Goal: Understand process/instructions

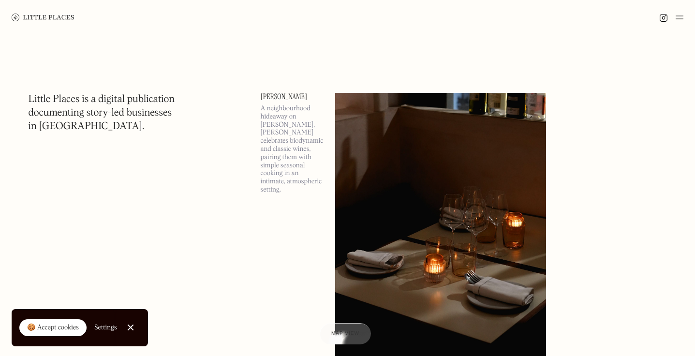
scroll to position [461, 0]
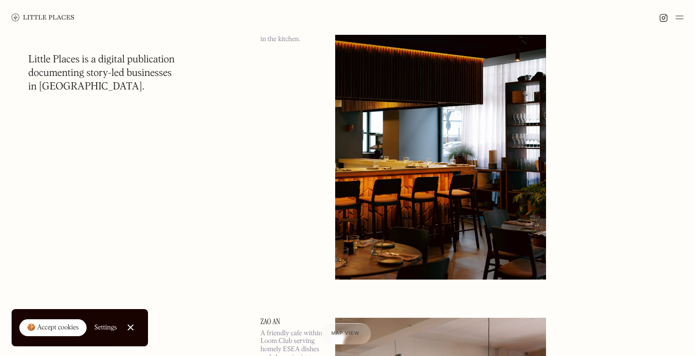
click at [680, 17] on img at bounding box center [679, 18] width 8 height 12
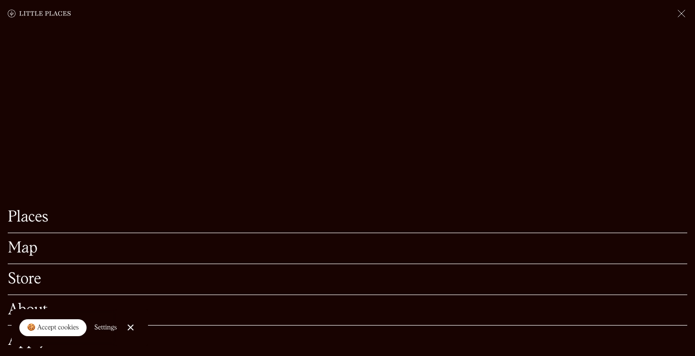
click at [44, 305] on link "About" at bounding box center [347, 310] width 679 height 15
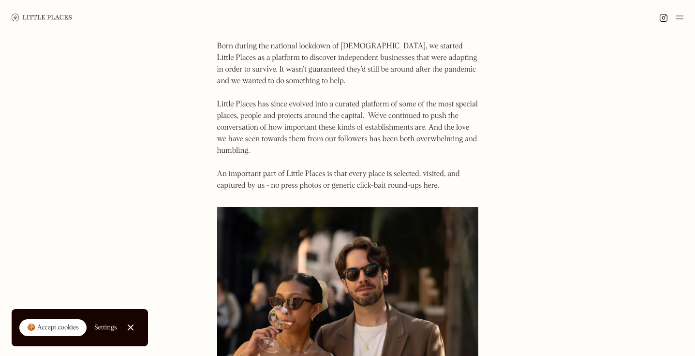
scroll to position [55, 0]
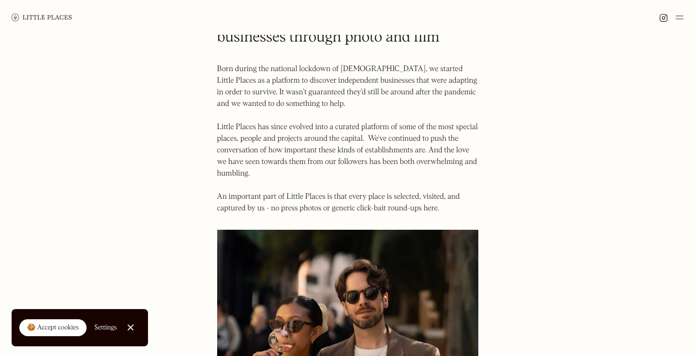
click at [132, 326] on link "Close Cookie Popup" at bounding box center [130, 327] width 19 height 19
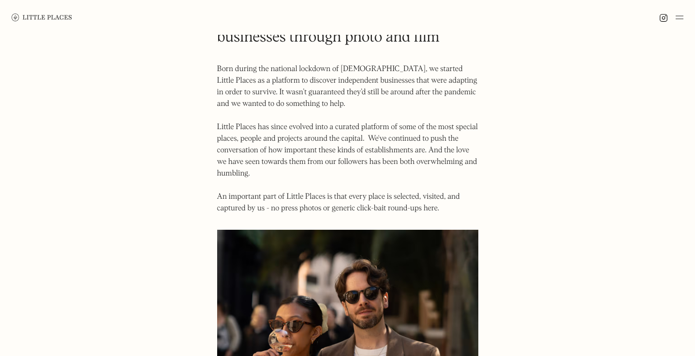
click at [683, 19] on div at bounding box center [347, 17] width 695 height 35
click at [681, 18] on img at bounding box center [679, 18] width 8 height 12
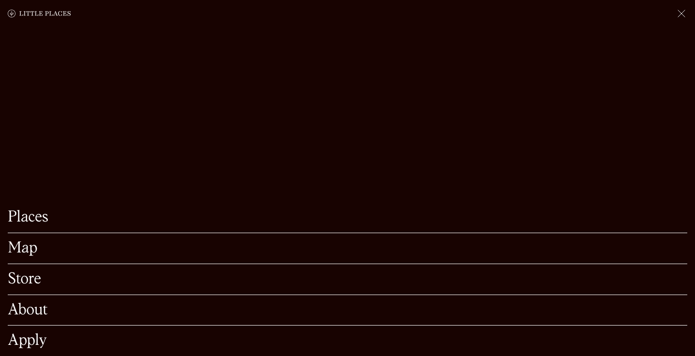
click at [22, 340] on link "Apply" at bounding box center [347, 340] width 679 height 15
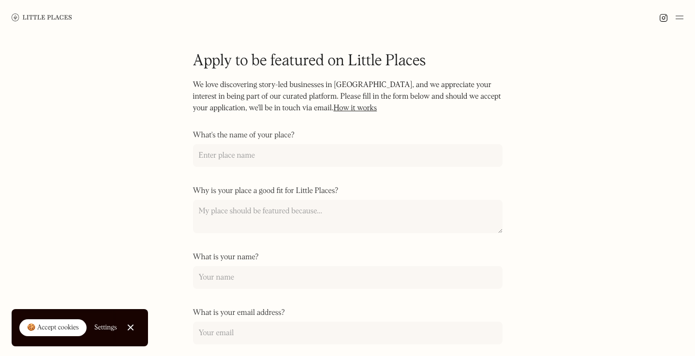
click at [348, 107] on link "How it works" at bounding box center [355, 108] width 44 height 8
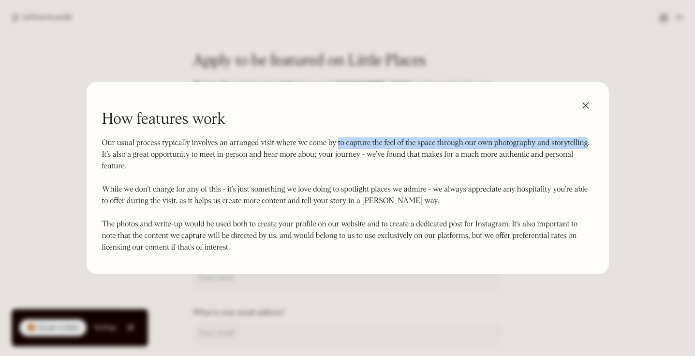
drag, startPoint x: 586, startPoint y: 144, endPoint x: 338, endPoint y: 144, distance: 248.5
click at [338, 144] on p "Our usual process typically involves an arranged visit where we come by to capt…" at bounding box center [347, 195] width 491 height 116
copy p "to capture the feel of the space through our own photography and storytelling"
